Goal: Task Accomplishment & Management: Use online tool/utility

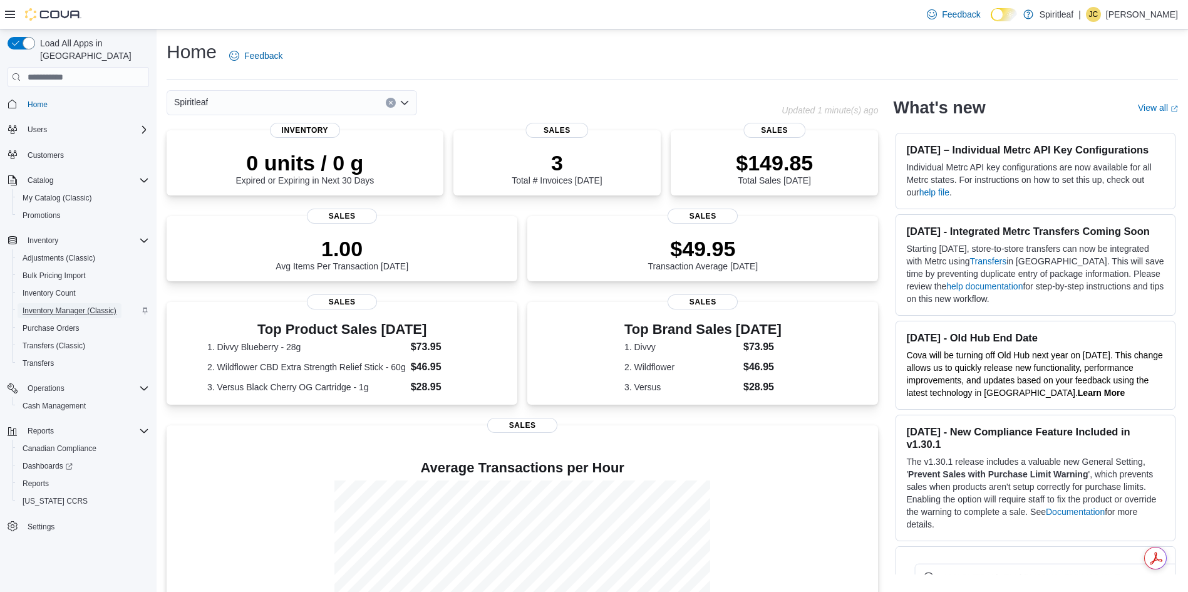
click at [59, 306] on span "Inventory Manager (Classic)" at bounding box center [70, 311] width 94 height 10
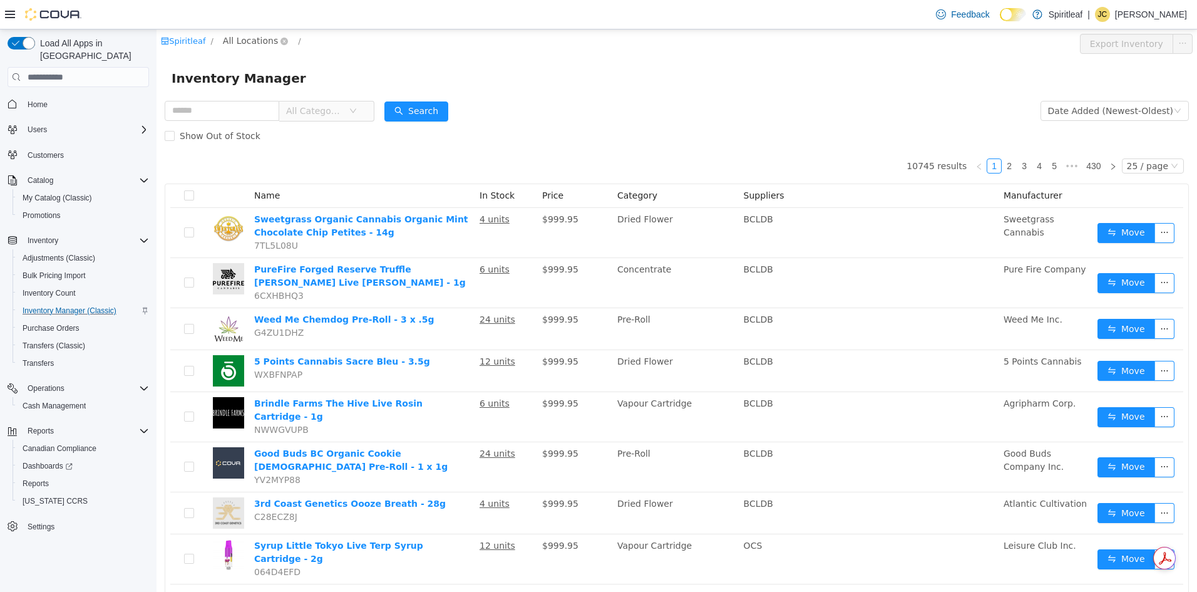
click at [250, 36] on span "All Locations" at bounding box center [250, 41] width 55 height 14
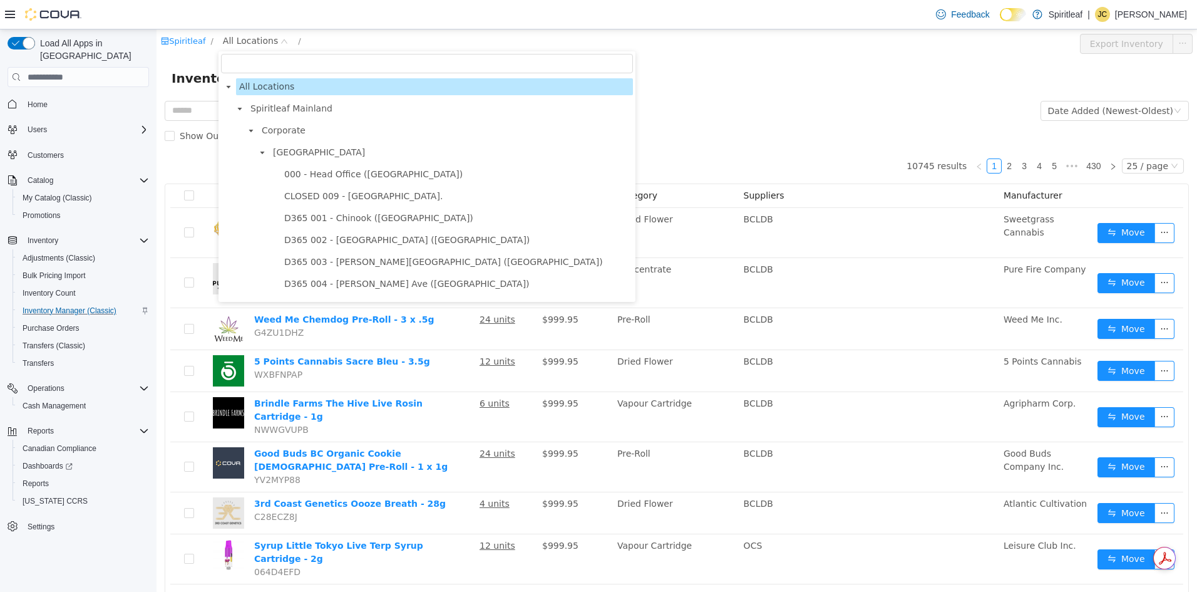
click at [285, 61] on input "filter select" at bounding box center [427, 63] width 412 height 19
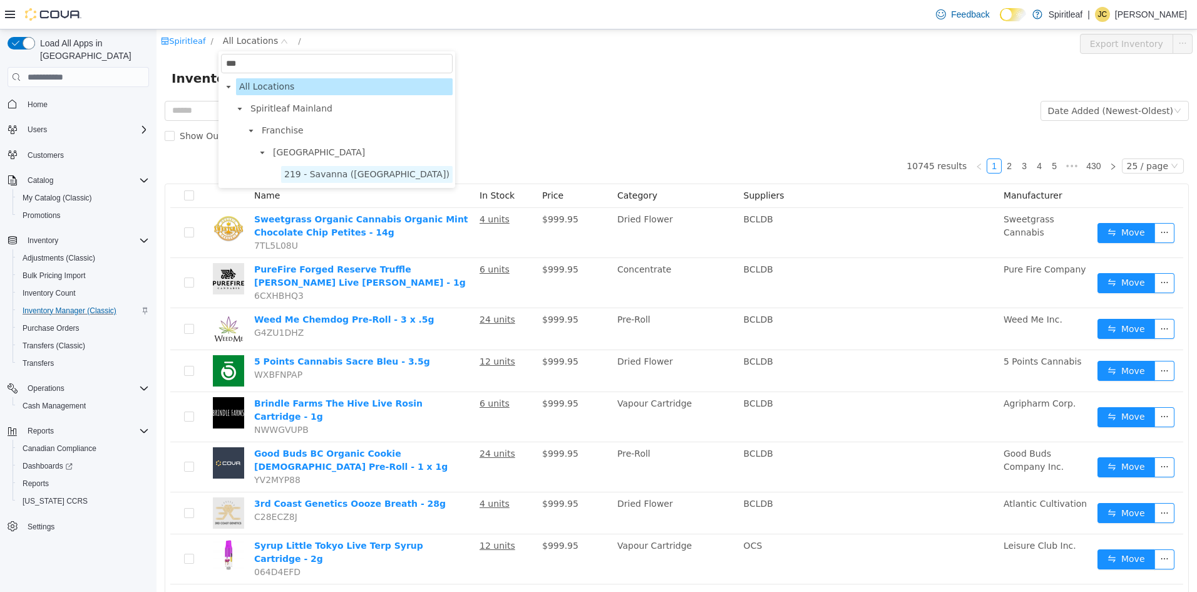
type input "***"
click at [333, 173] on span "219 - Savanna ([GEOGRAPHIC_DATA])" at bounding box center [366, 174] width 165 height 10
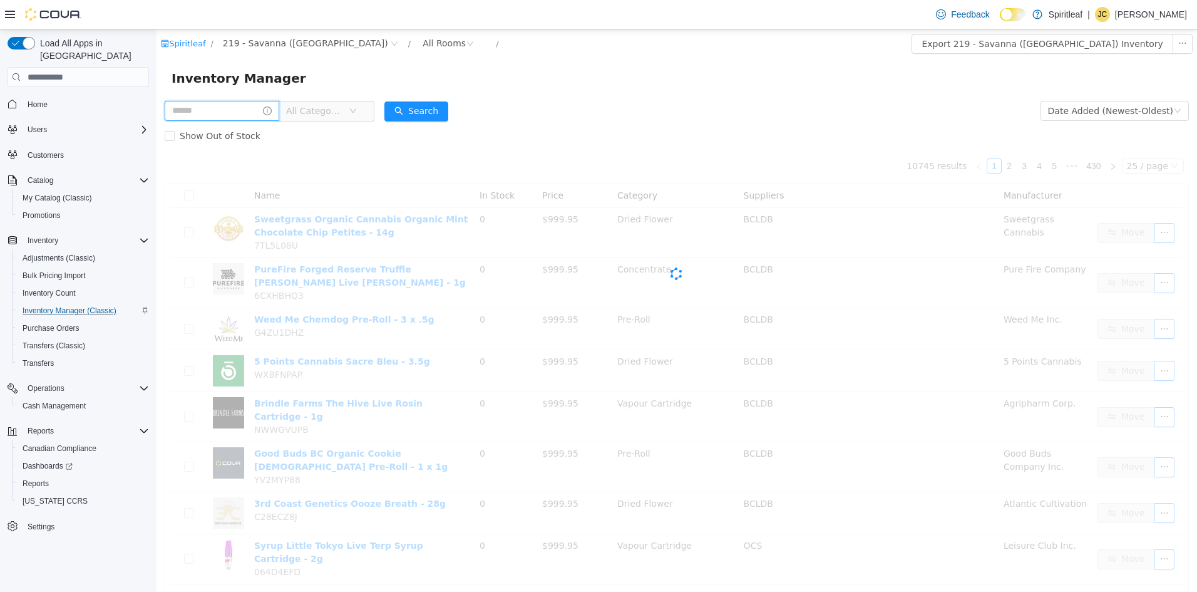
click at [201, 103] on input "text" at bounding box center [222, 111] width 115 height 20
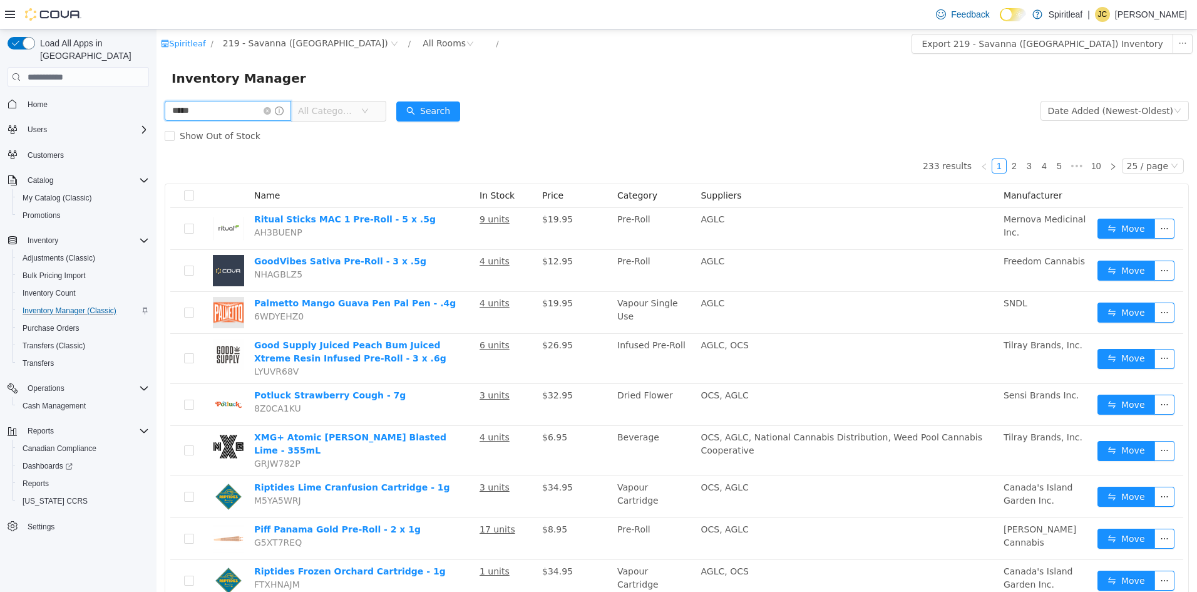
type input "*****"
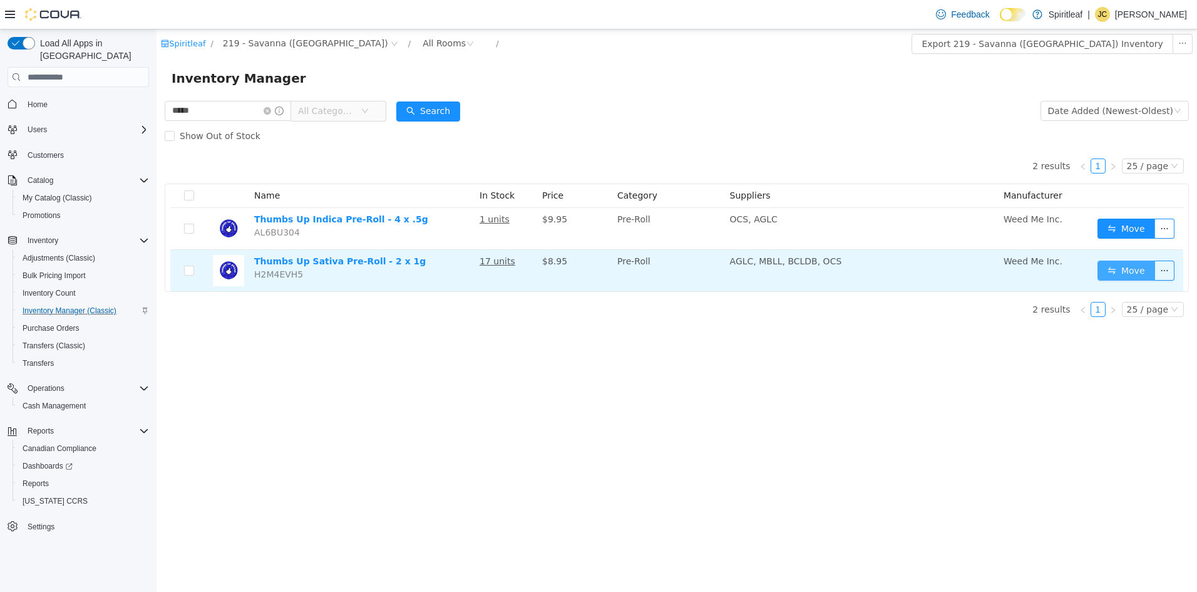
click at [1116, 275] on button "Move" at bounding box center [1127, 270] width 58 height 20
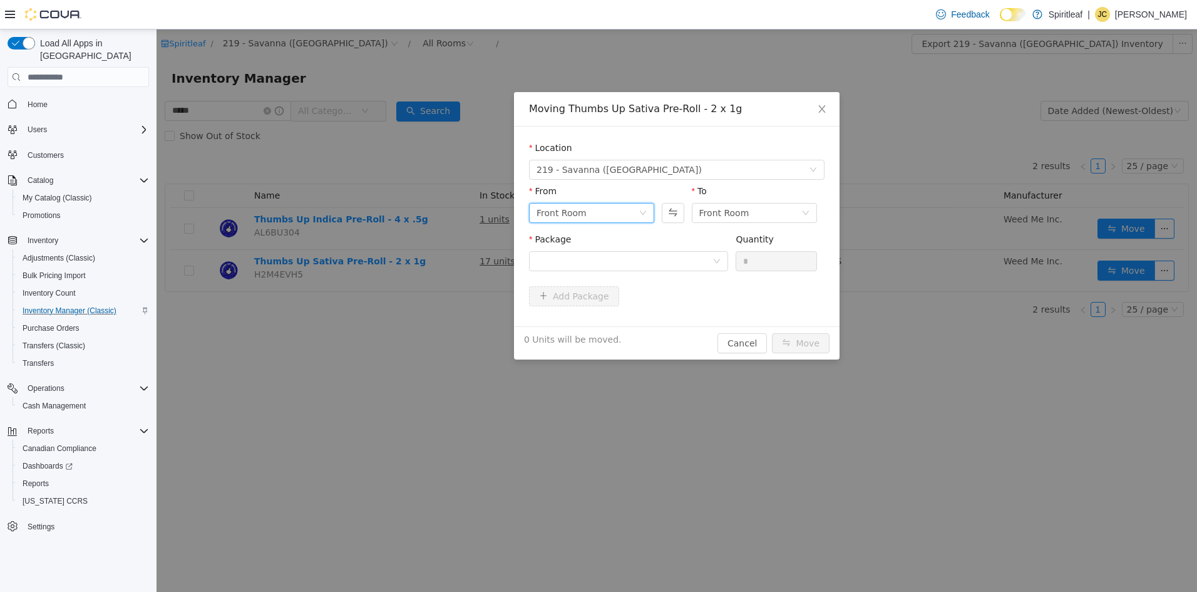
click at [639, 211] on div "Front Room" at bounding box center [588, 212] width 102 height 19
click at [555, 280] on li "Back Room" at bounding box center [591, 278] width 125 height 20
click at [718, 265] on icon "icon: down" at bounding box center [717, 261] width 8 height 9
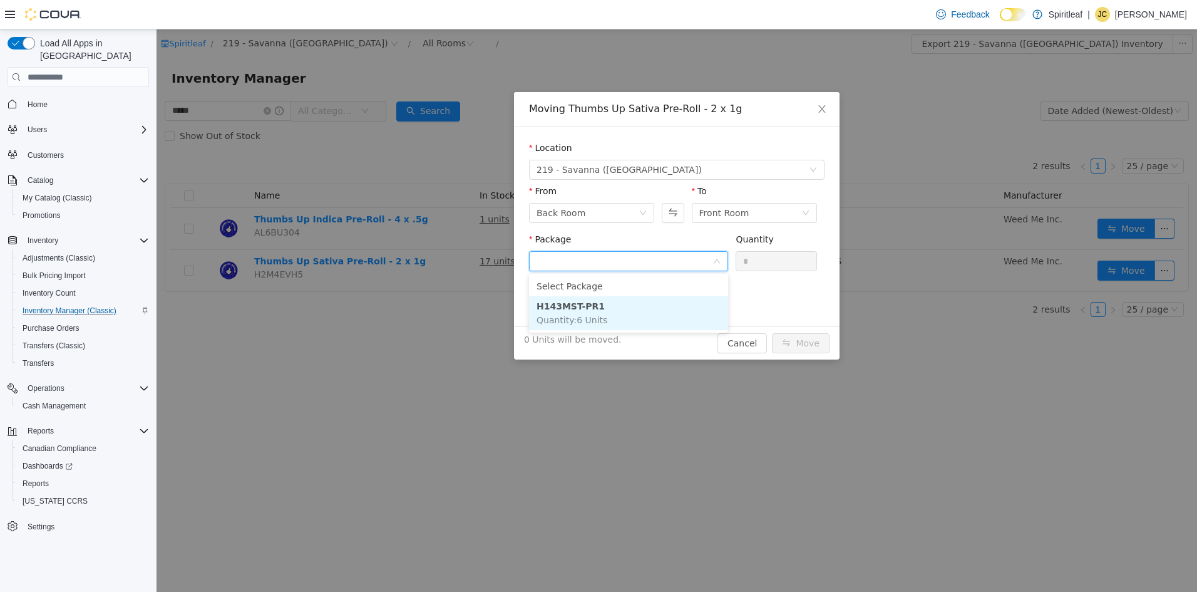
drag, startPoint x: 582, startPoint y: 303, endPoint x: 784, endPoint y: 267, distance: 204.8
click at [581, 302] on strong "H143MST-PR1" at bounding box center [571, 306] width 68 height 10
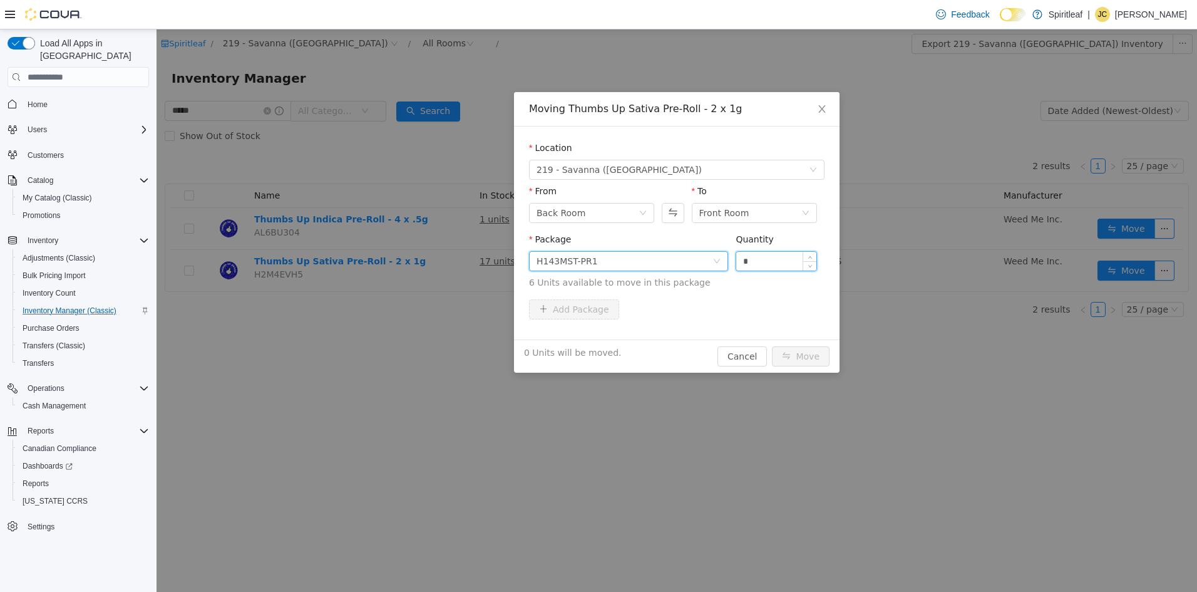
click at [797, 260] on input "*" at bounding box center [776, 261] width 80 height 19
type input "*"
click at [772, 346] on button "Move" at bounding box center [801, 356] width 58 height 20
